Goal: Complete application form

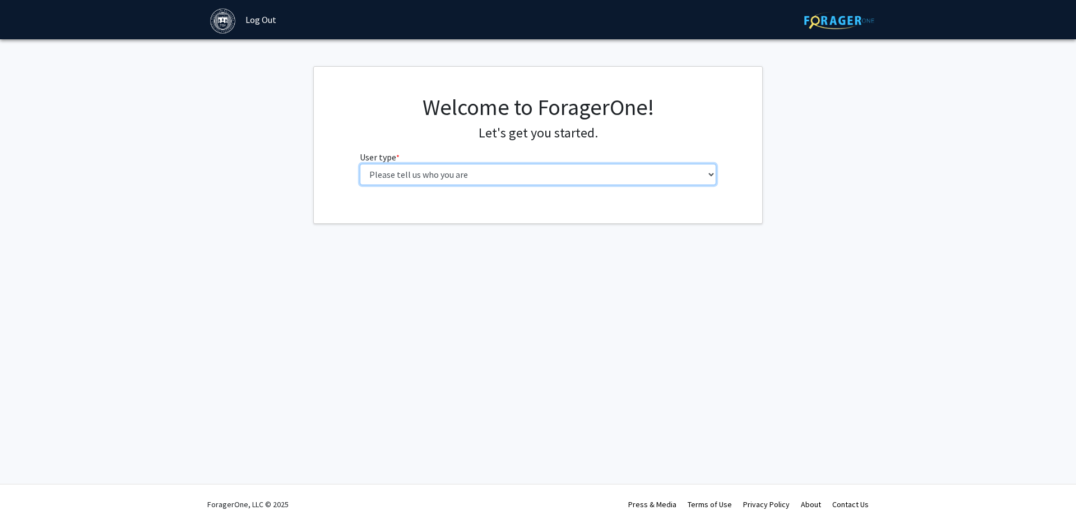
click at [461, 175] on select "Please tell us who you are Undergraduate Student Master's Student Doctoral Cand…" at bounding box center [538, 174] width 357 height 21
select select "1: undergrad"
click at [360, 164] on select "Please tell us who you are Undergraduate Student Master's Student Doctoral Cand…" at bounding box center [538, 174] width 357 height 21
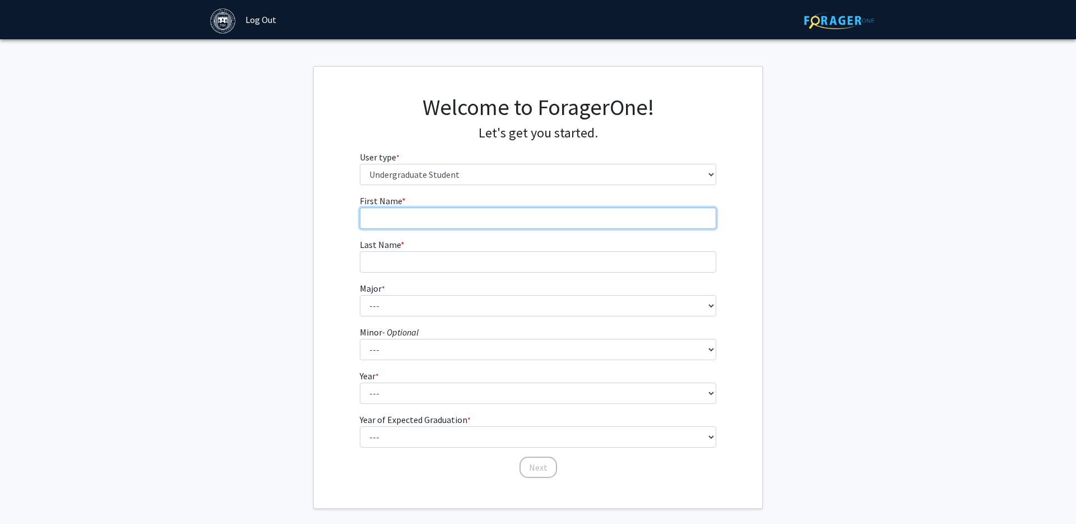
click at [429, 218] on input "First Name * required" at bounding box center [538, 217] width 357 height 21
